Goal: Navigation & Orientation: Find specific page/section

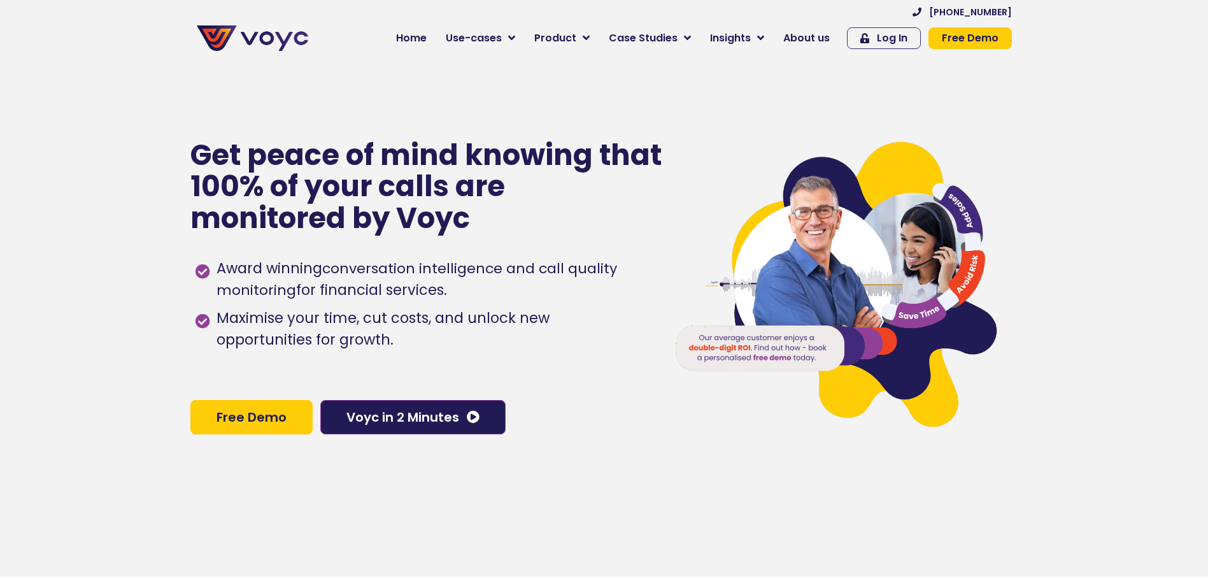
click at [589, 34] on icon at bounding box center [585, 37] width 7 height 11
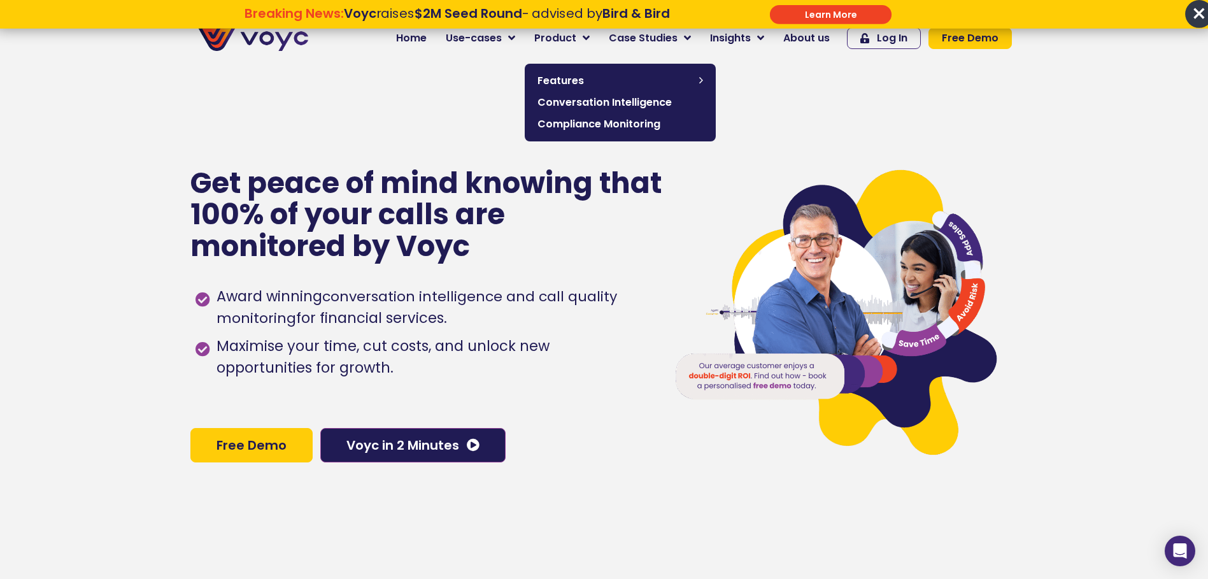
click at [589, 39] on icon at bounding box center [585, 37] width 7 height 11
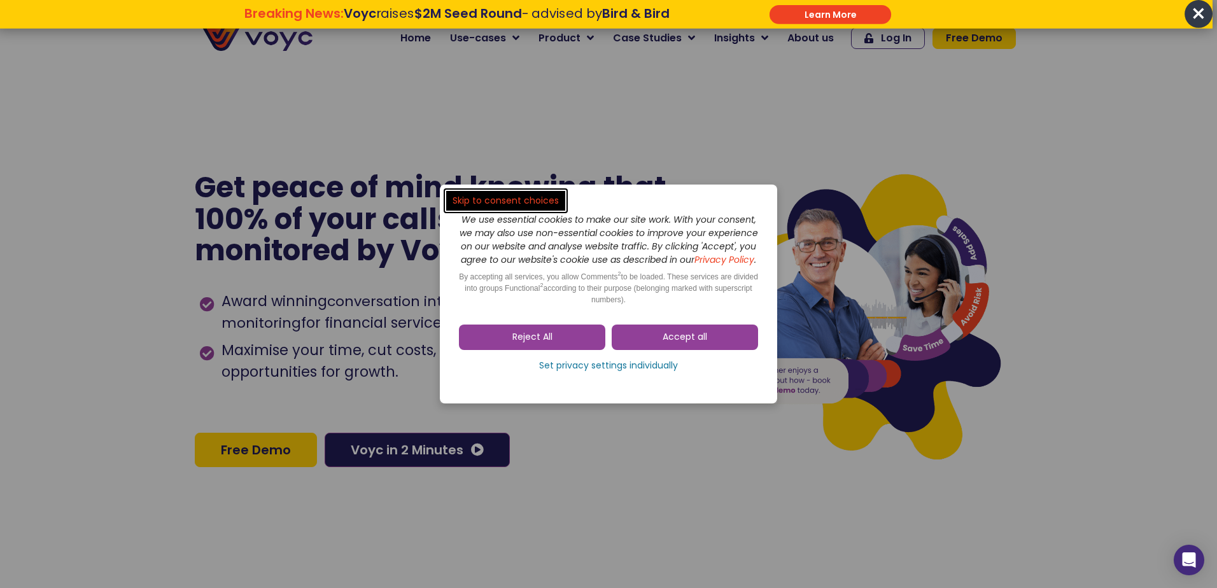
click at [603, 94] on dialog "Skip to consent choices We use essential cookies to make our site work. With yo…" at bounding box center [608, 294] width 1217 height 588
click at [554, 348] on link "Reject All" at bounding box center [532, 337] width 146 height 25
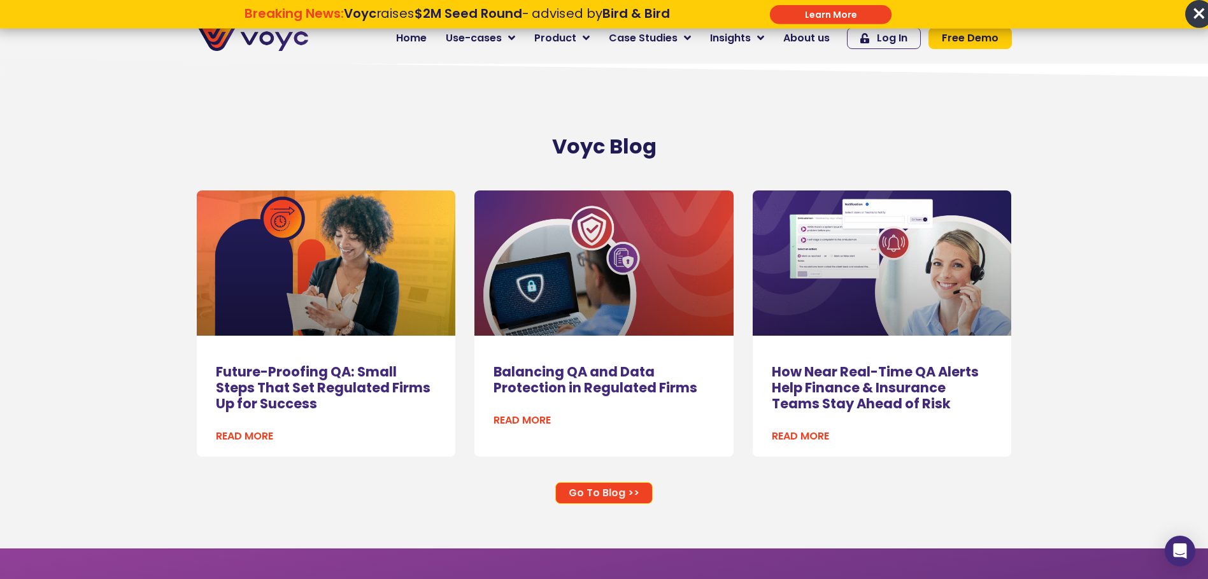
scroll to position [8575, 0]
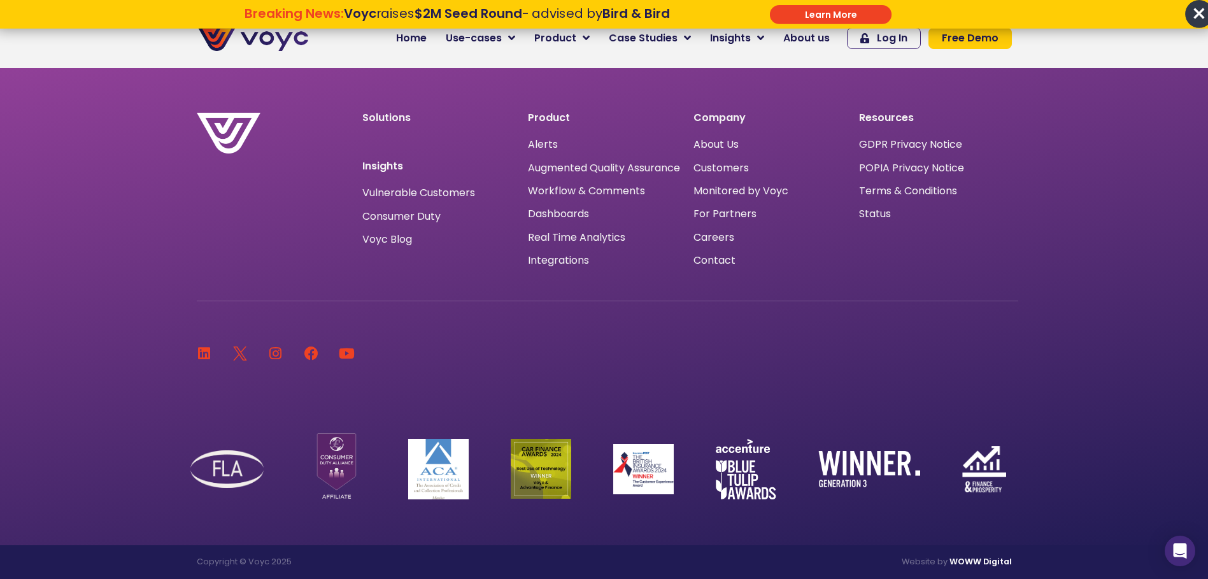
click at [721, 237] on span "Careers" at bounding box center [713, 237] width 41 height 0
